Goal: Transaction & Acquisition: Download file/media

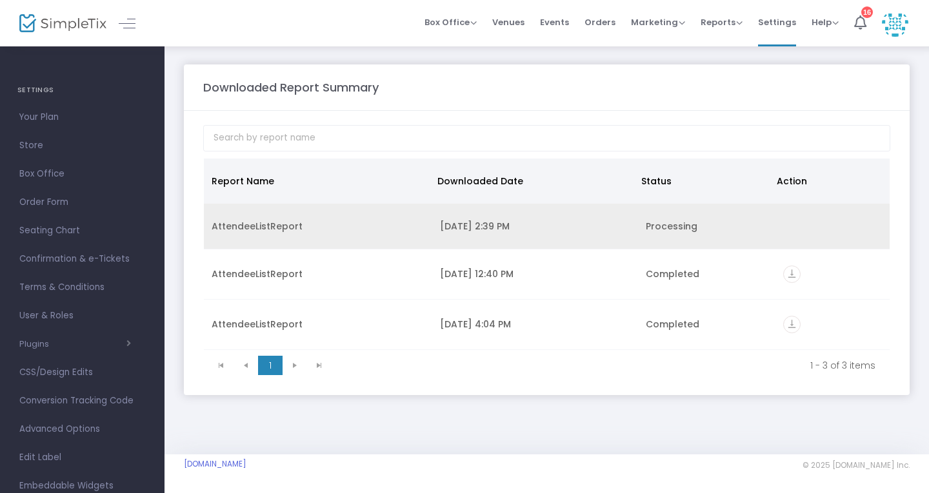
click at [591, 226] on div "[DATE] 2:39 PM" at bounding box center [535, 226] width 190 height 13
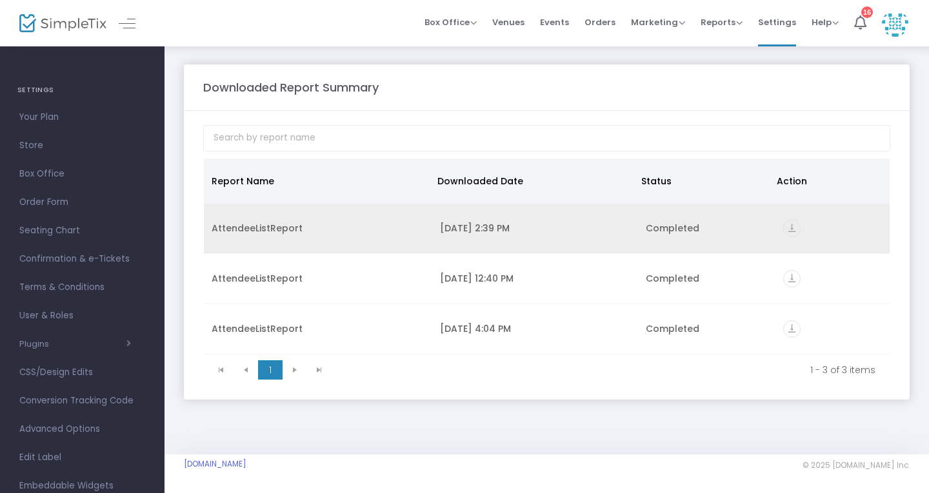
click at [789, 230] on icon "vertical_align_bottom" at bounding box center [791, 228] width 17 height 17
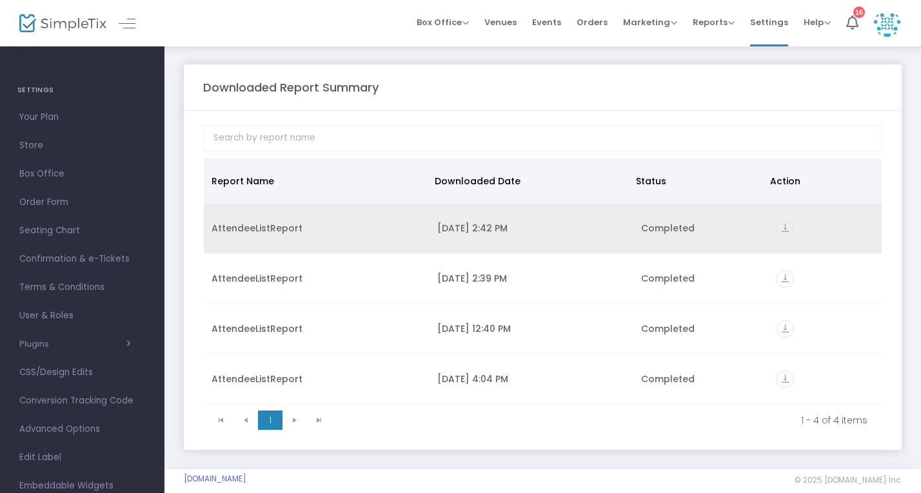
click at [787, 228] on icon "vertical_align_bottom" at bounding box center [784, 228] width 17 height 17
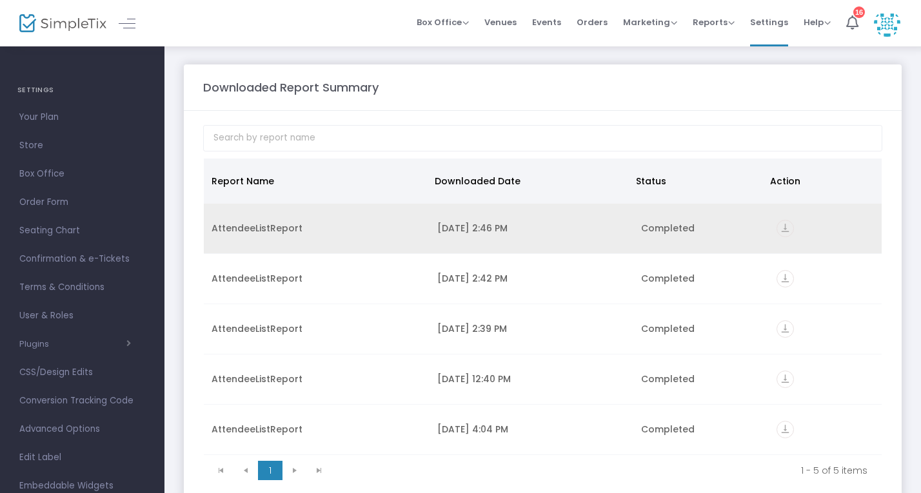
click at [785, 230] on icon "vertical_align_bottom" at bounding box center [784, 228] width 17 height 17
